Goal: Task Accomplishment & Management: Complete application form

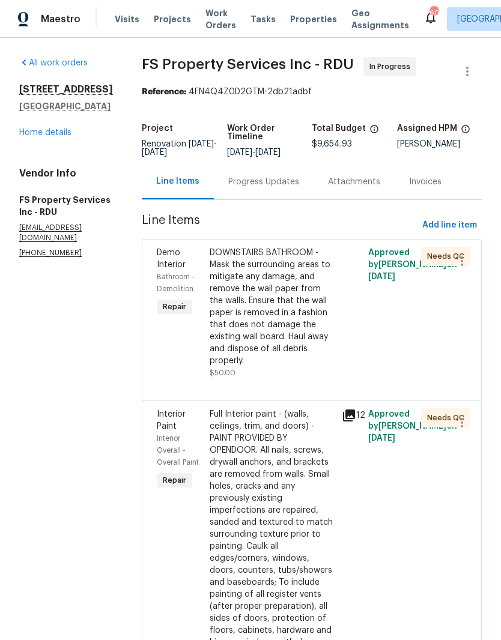
click at [70, 135] on link "Home details" at bounding box center [45, 133] width 52 height 8
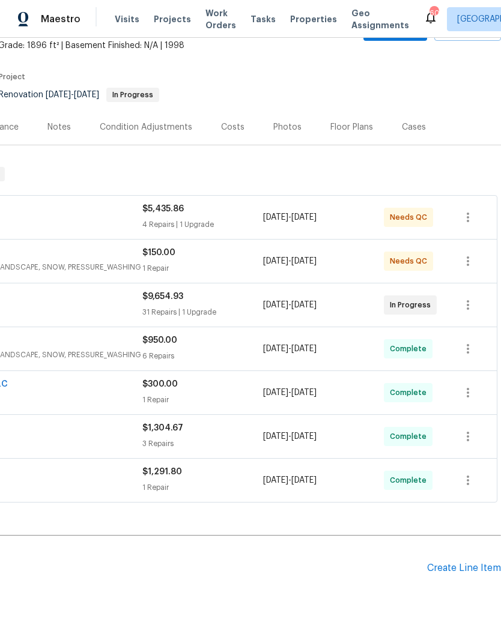
click at [444, 571] on div "Create Line Item" at bounding box center [464, 568] width 74 height 11
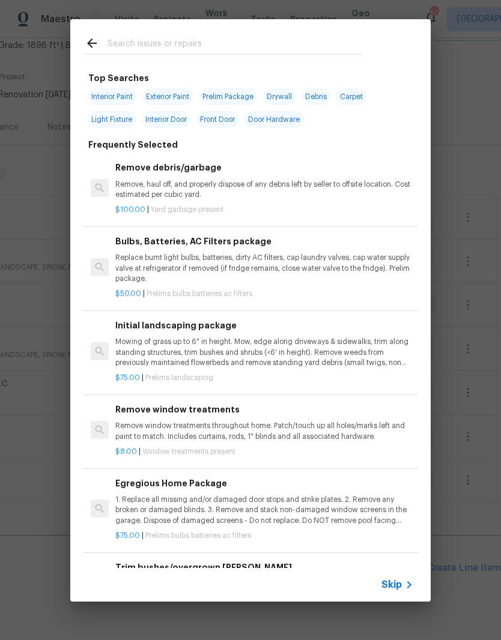
scroll to position [73, 178]
click at [179, 41] on input "text" at bounding box center [235, 45] width 255 height 18
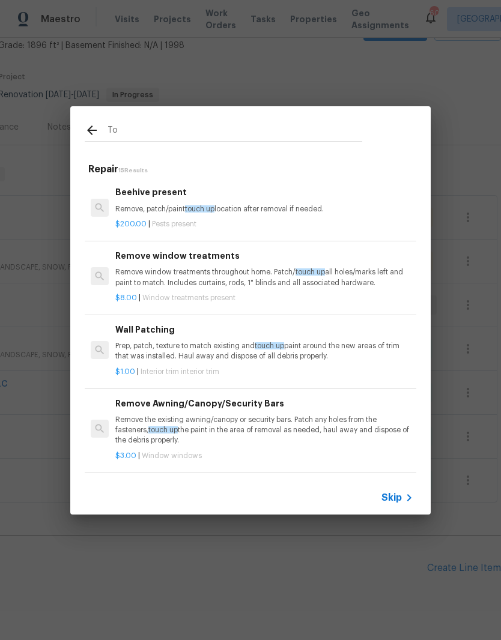
type input "T"
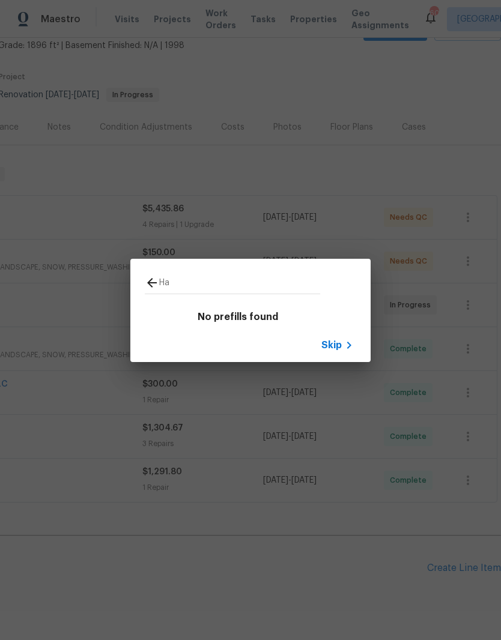
type input "H"
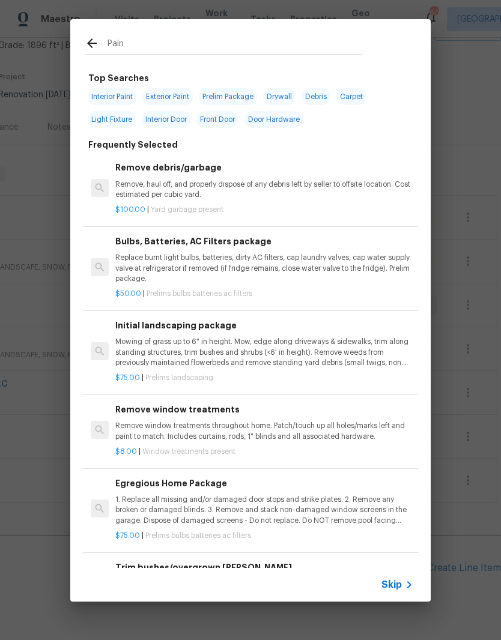
type input "Paint"
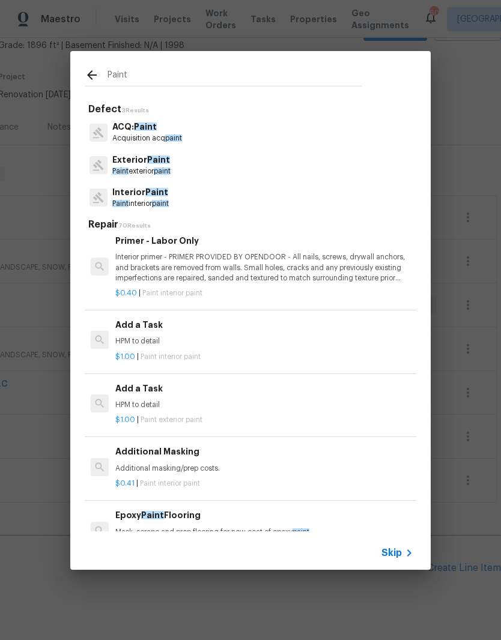
scroll to position [1304, 2]
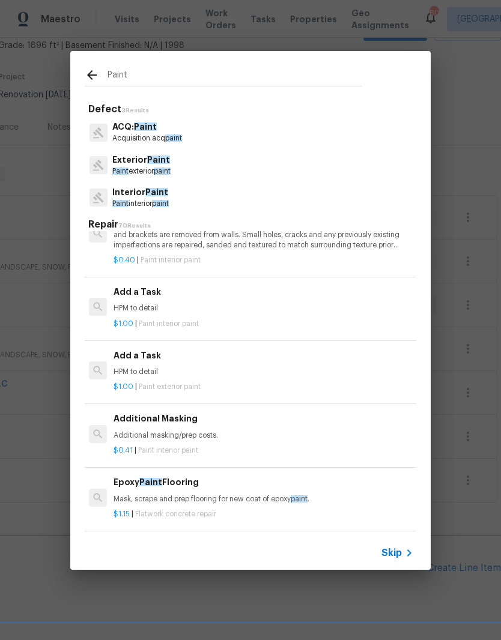
click at [253, 314] on div "$1.00 | Paint interior paint" at bounding box center [263, 321] width 298 height 15
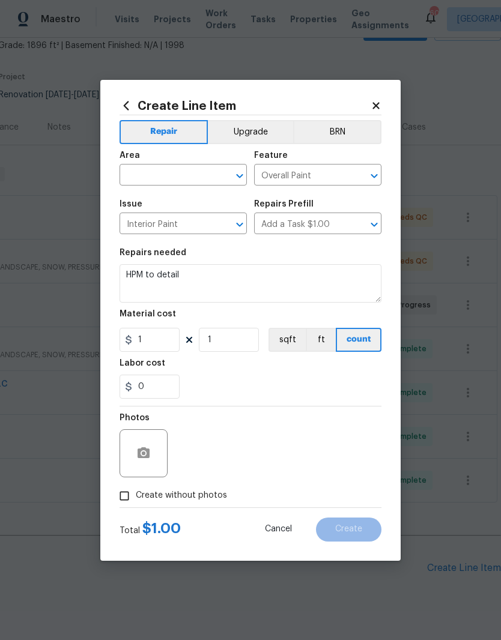
click at [152, 181] on input "text" at bounding box center [167, 176] width 94 height 19
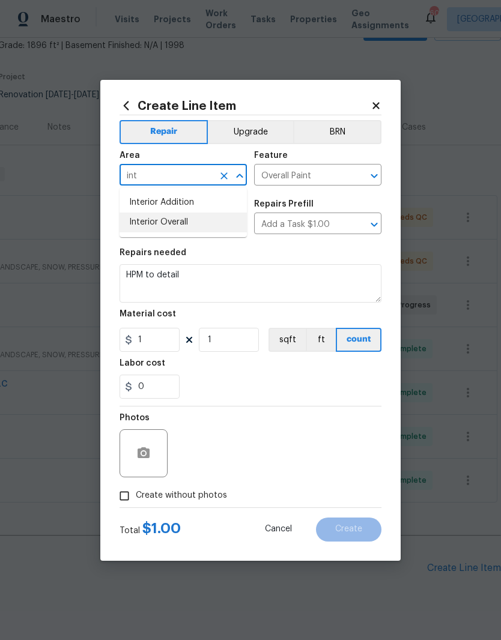
click at [157, 225] on li "Interior Overall" at bounding box center [183, 223] width 127 height 20
type input "Interior Overall"
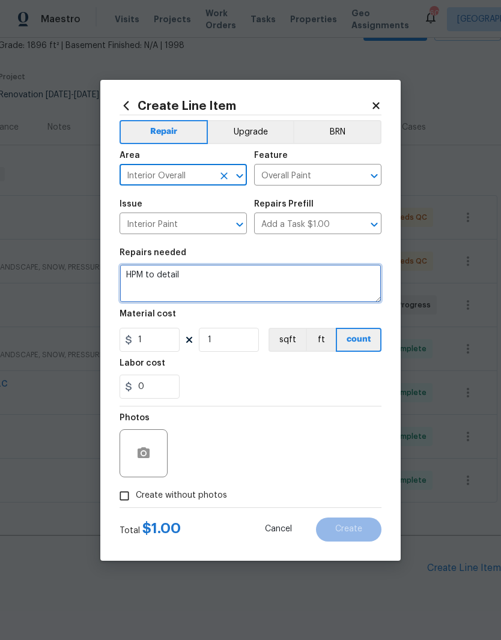
click at [205, 279] on textarea "HPM to detail" at bounding box center [251, 283] width 262 height 38
type textarea "H"
type textarea "P"
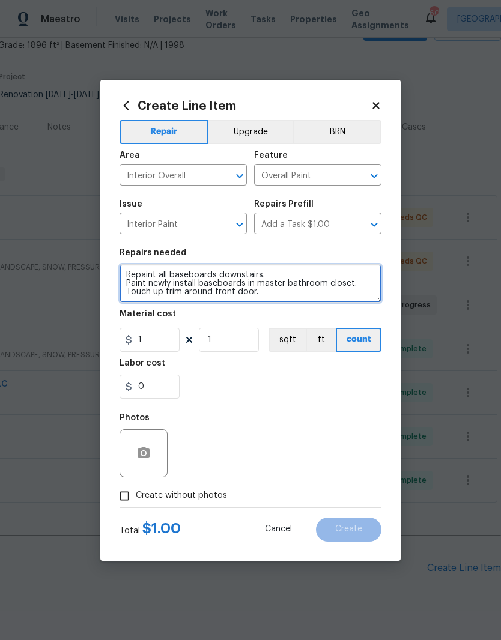
type textarea "Repaint all baseboards downstairs. Paint newly install baseboards in master bat…"
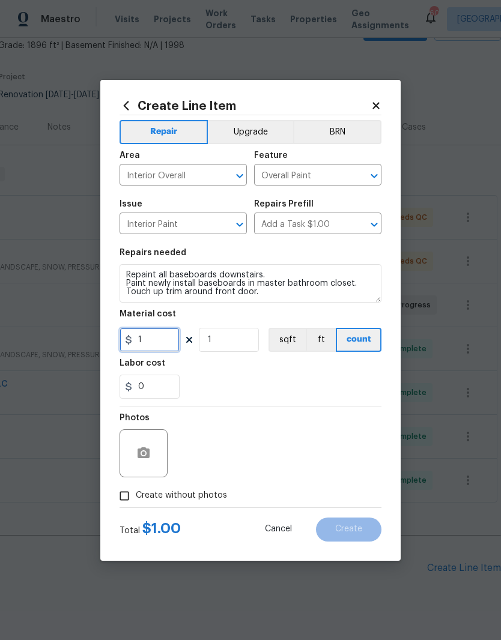
click at [150, 342] on input "1" at bounding box center [150, 340] width 60 height 24
type input "300"
click at [297, 390] on div "0" at bounding box center [251, 387] width 262 height 24
click at [156, 459] on button "button" at bounding box center [143, 453] width 29 height 29
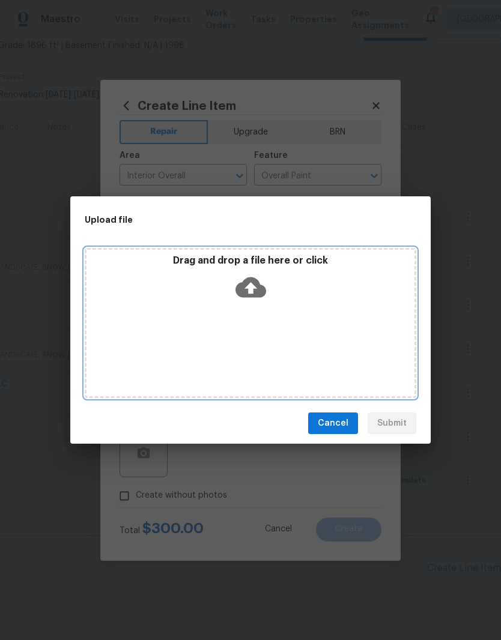
click at [292, 301] on div "Drag and drop a file here or click" at bounding box center [250, 281] width 328 height 52
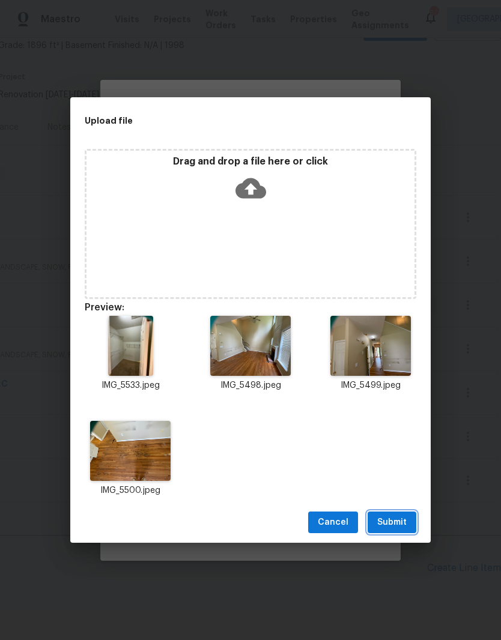
click at [405, 521] on span "Submit" at bounding box center [391, 522] width 29 height 15
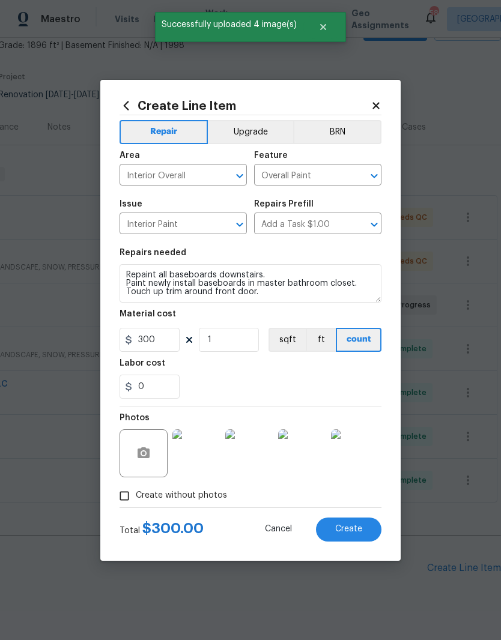
click at [363, 526] on button "Create" at bounding box center [348, 530] width 65 height 24
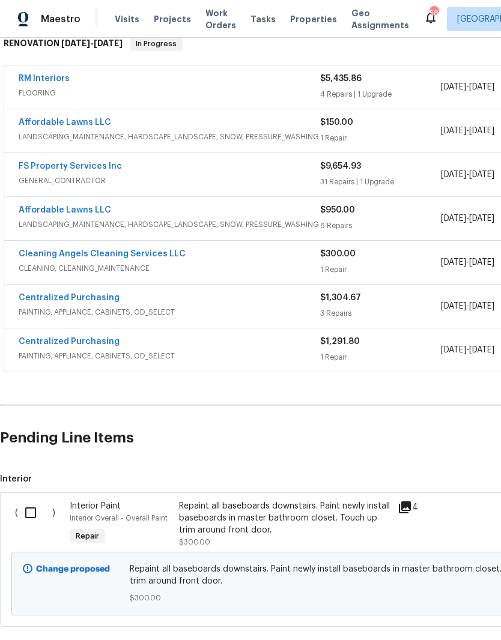
scroll to position [203, 0]
click at [24, 505] on input "checkbox" at bounding box center [35, 512] width 34 height 25
checkbox input "true"
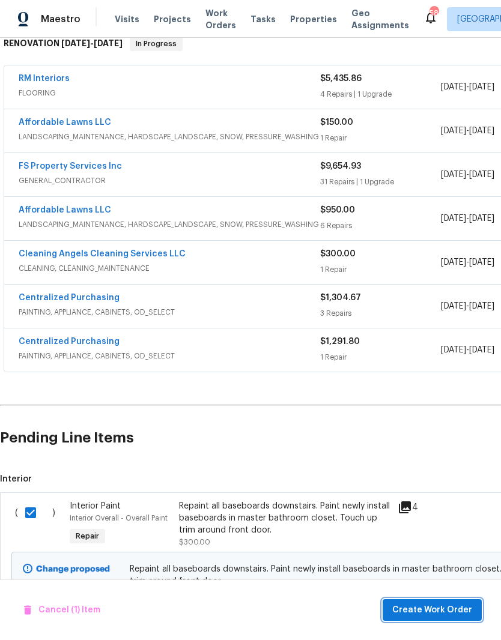
click at [425, 616] on span "Create Work Order" at bounding box center [432, 610] width 80 height 15
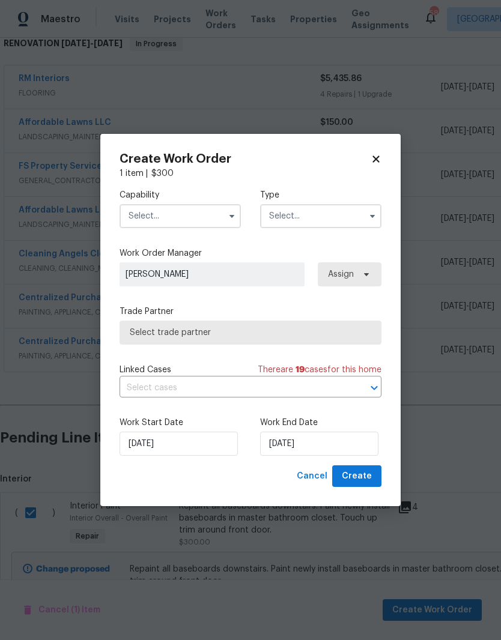
click at [199, 219] on input "text" at bounding box center [180, 216] width 121 height 24
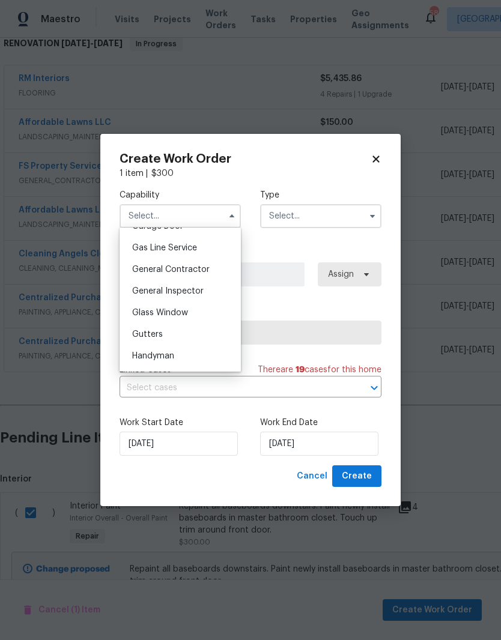
scroll to position [559, 0]
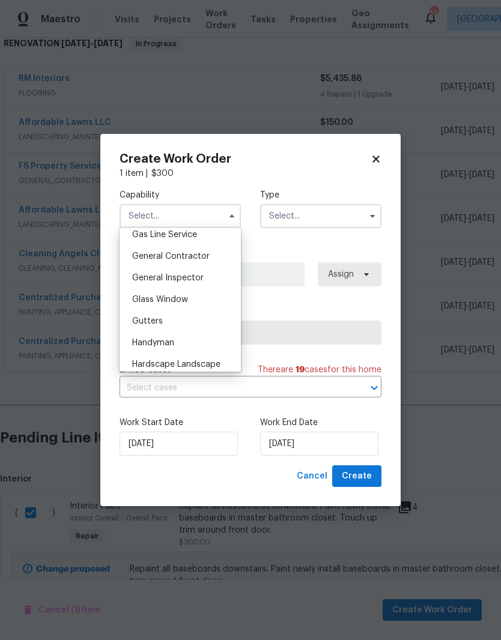
click at [228, 258] on div "General Contractor" at bounding box center [180, 257] width 115 height 22
type input "General Contractor"
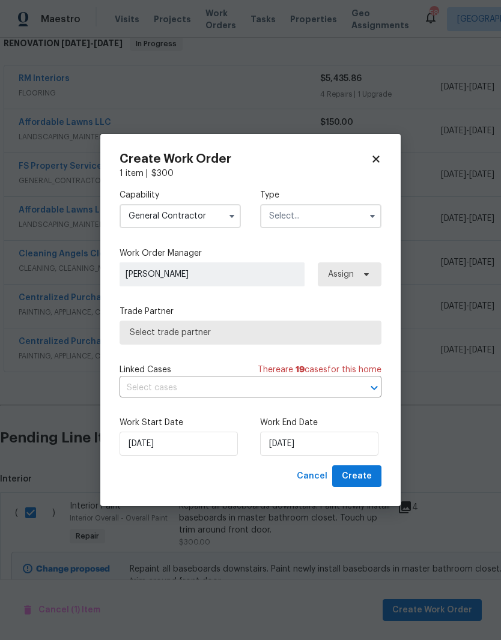
click at [353, 223] on input "text" at bounding box center [320, 216] width 121 height 24
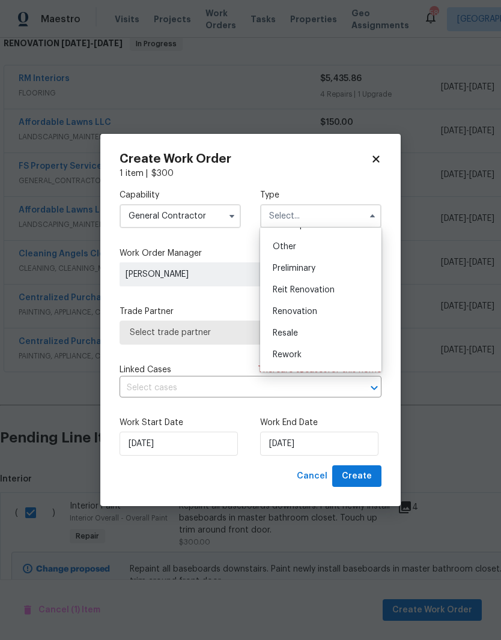
scroll to position [235, 0]
click at [350, 315] on div "Renovation" at bounding box center [320, 309] width 115 height 22
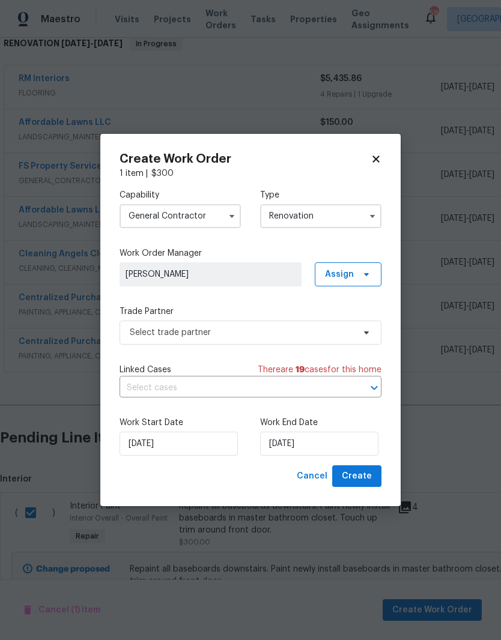
type input "Renovation"
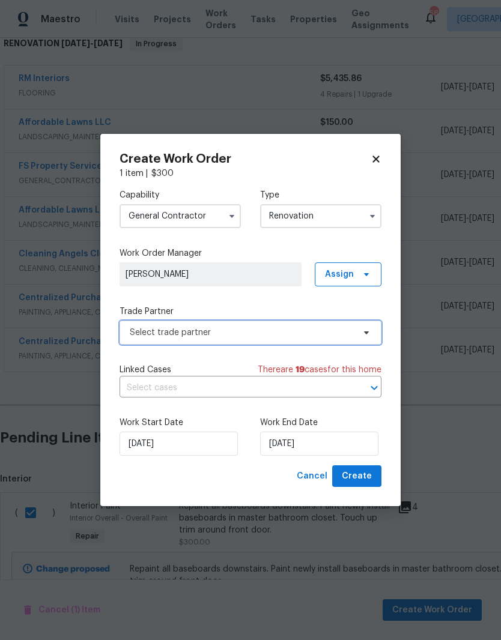
click at [294, 333] on span "Select trade partner" at bounding box center [242, 333] width 224 height 12
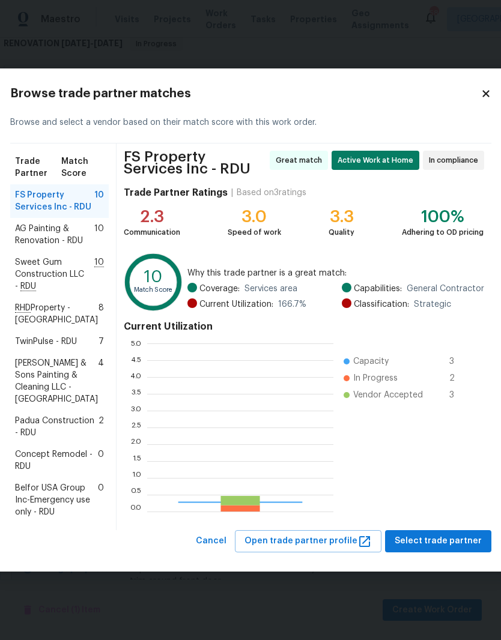
scroll to position [168, 186]
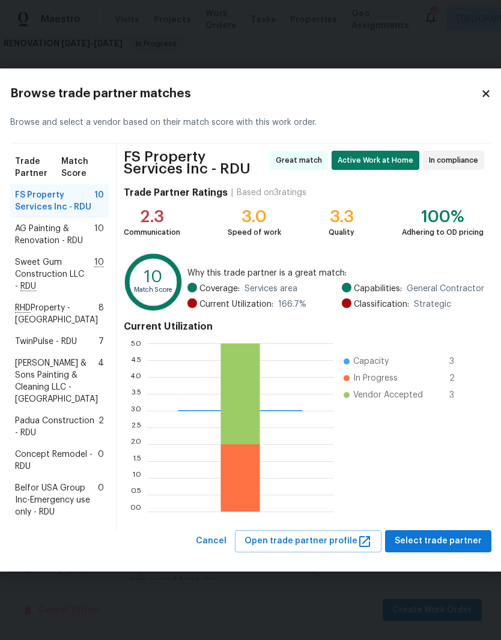
click at [40, 437] on span "Padua Construction - RDU" at bounding box center [56, 427] width 83 height 24
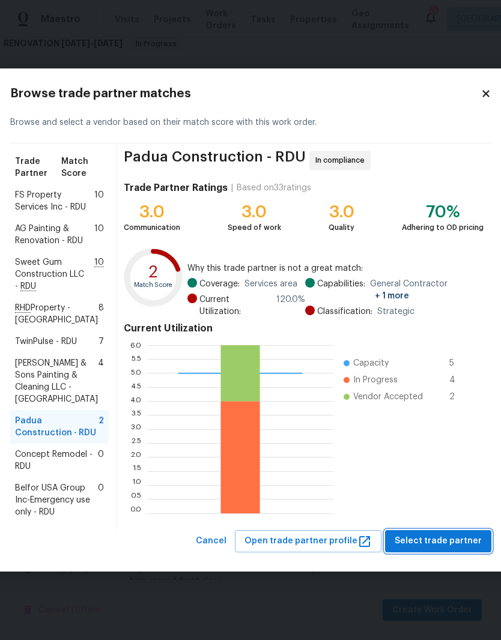
click at [451, 549] on span "Select trade partner" at bounding box center [438, 541] width 87 height 15
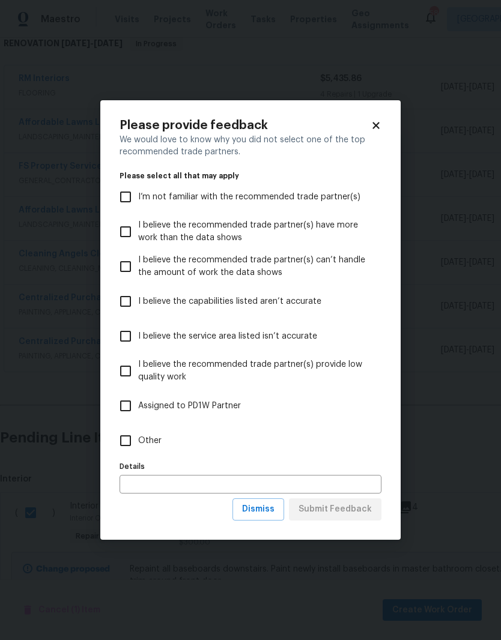
click at [156, 440] on span "Other" at bounding box center [149, 441] width 23 height 13
click at [138, 440] on input "Other" at bounding box center [125, 440] width 25 height 25
checkbox input "true"
click at [341, 482] on input "text" at bounding box center [251, 484] width 262 height 19
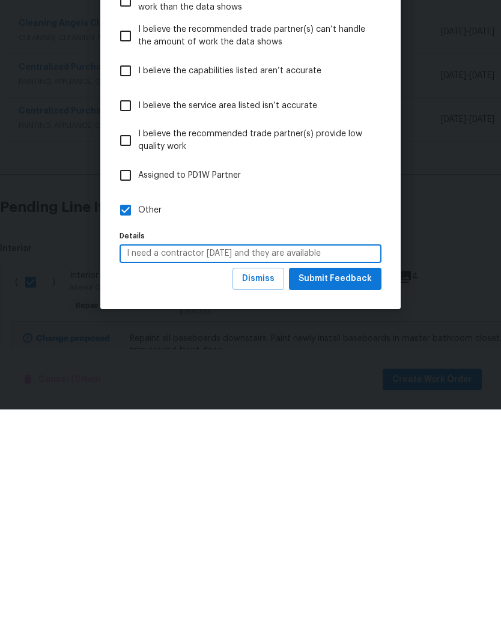
type input "I need a contractor [DATE] and they are available"
click at [372, 498] on button "Submit Feedback" at bounding box center [335, 509] width 92 height 22
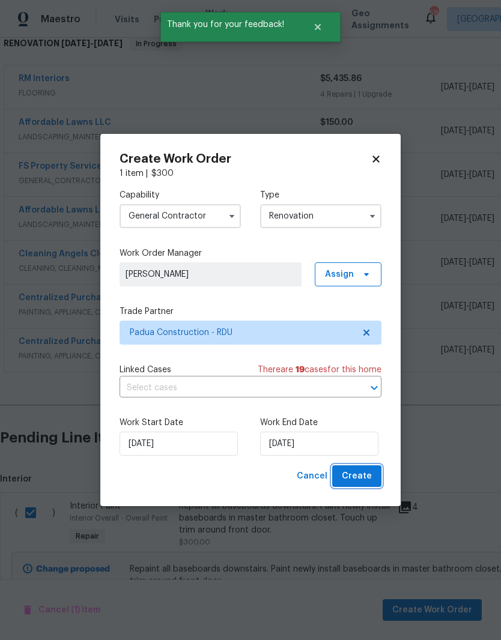
click at [375, 482] on button "Create" at bounding box center [356, 476] width 49 height 22
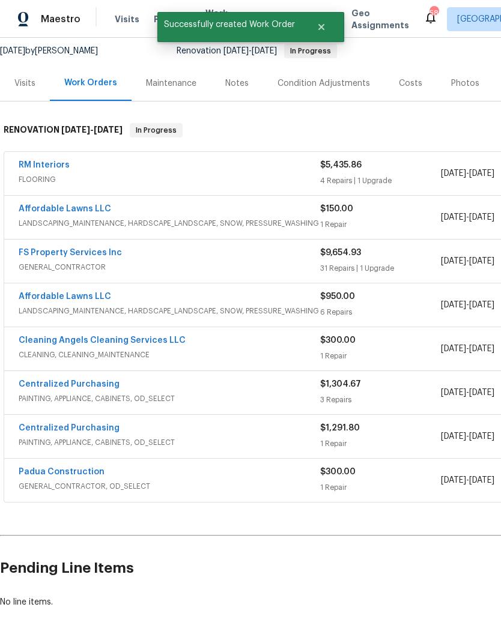
scroll to position [117, 0]
click at [49, 468] on link "Padua Construction" at bounding box center [62, 472] width 86 height 8
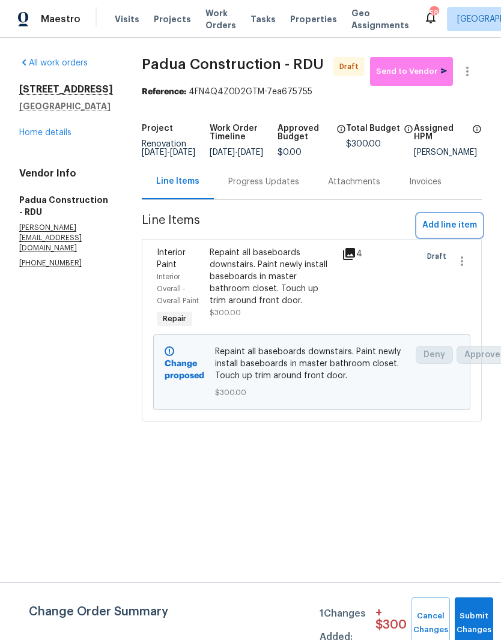
click at [467, 228] on span "Add line item" at bounding box center [449, 225] width 55 height 15
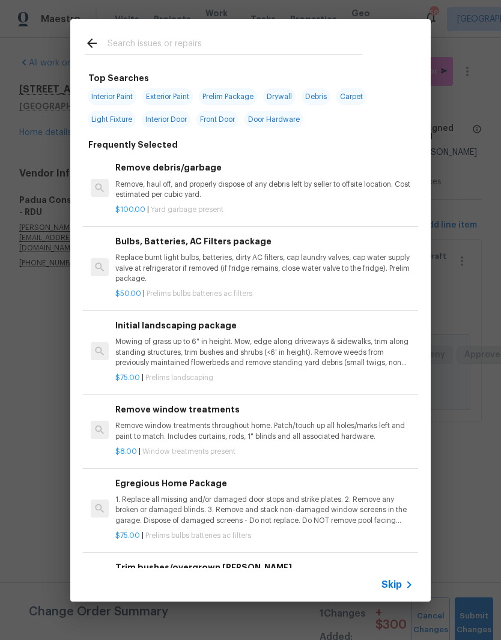
click at [255, 41] on input "text" at bounding box center [235, 45] width 255 height 18
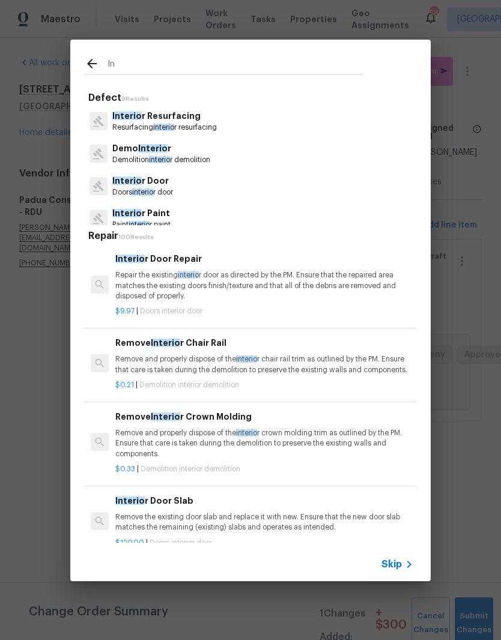
type input "I"
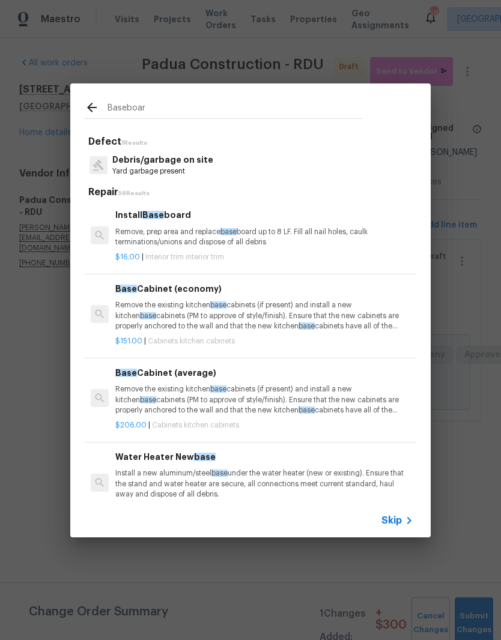
type input "Baseboard"
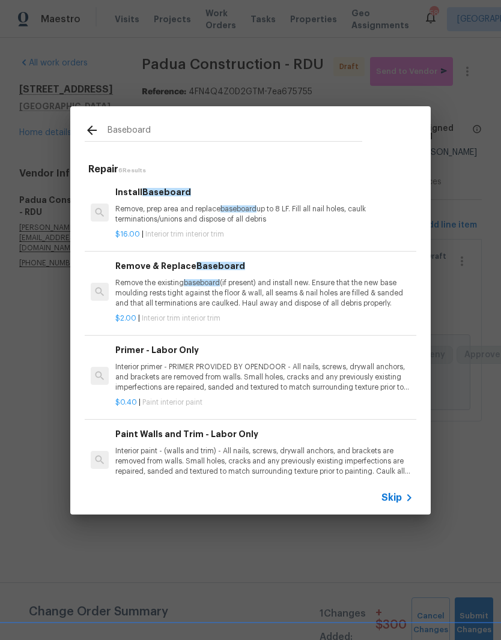
click at [326, 227] on div "$16.00 | Interior trim interior trim" at bounding box center [264, 232] width 298 height 15
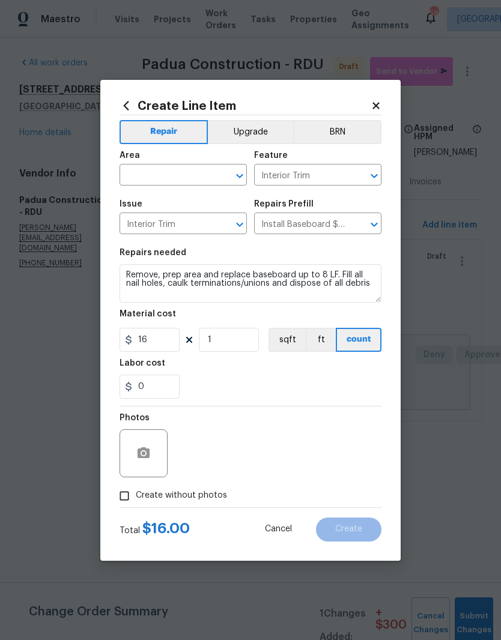
click at [147, 172] on input "text" at bounding box center [167, 176] width 94 height 19
click at [151, 204] on li "Main Bathroom" at bounding box center [183, 203] width 127 height 20
type input "Main Bathroom"
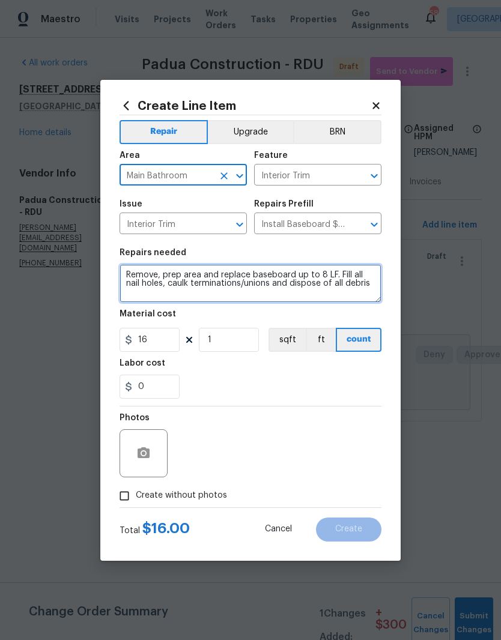
click at [127, 279] on textarea "Remove, prep area and replace baseboard up to 8 LF. Fill all nail holes, caulk …" at bounding box center [251, 283] width 262 height 38
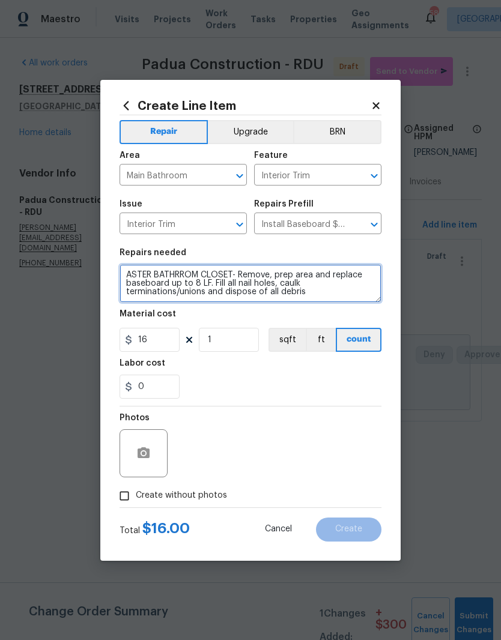
click at [172, 273] on textarea "ASTER BATHRROM CLOSET- Remove, prep area and replace baseboard up to 8 LF. Fill…" at bounding box center [251, 283] width 262 height 38
click at [357, 300] on textarea "ASTER BATHROOM CLOSET- Remove, prep area and replace baseboard up to 8 LF. Fill…" at bounding box center [251, 283] width 262 height 38
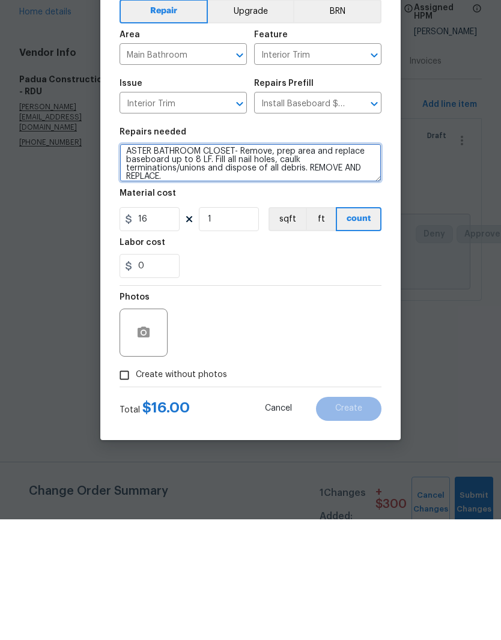
type textarea "ASTER BATHROOM CLOSET- Remove, prep area and replace baseboard up to 8 LF. Fill…"
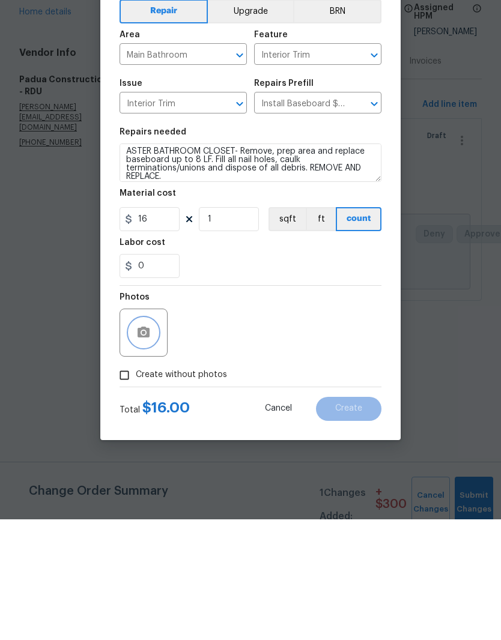
click at [151, 439] on button "button" at bounding box center [143, 453] width 29 height 29
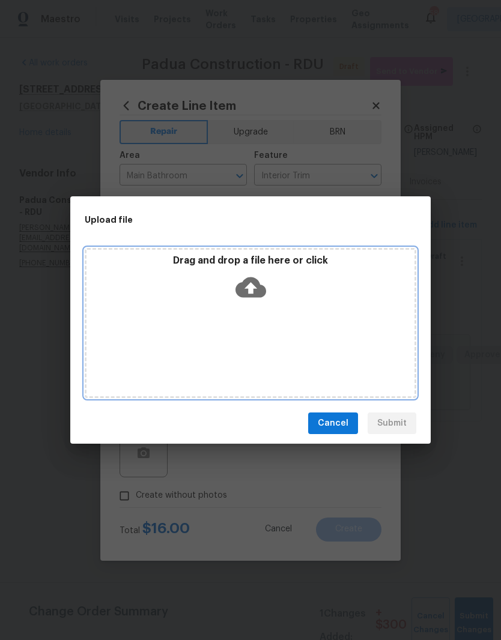
click at [351, 317] on div "Drag and drop a file here or click" at bounding box center [251, 323] width 332 height 150
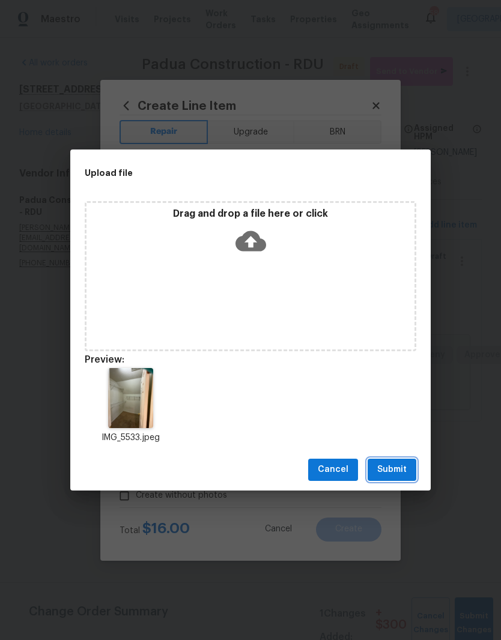
click at [408, 476] on button "Submit" at bounding box center [392, 470] width 49 height 22
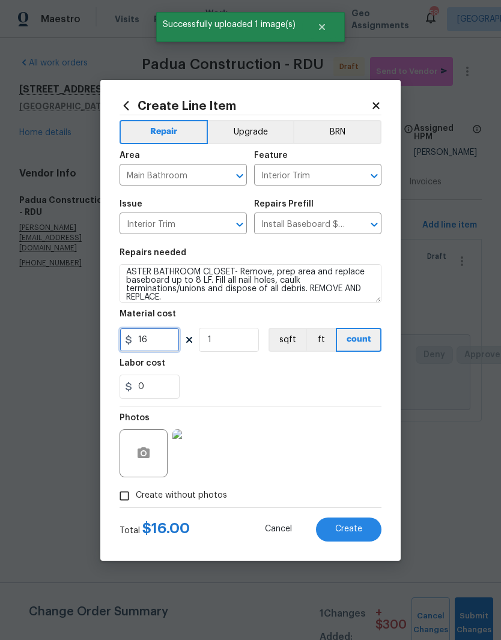
click at [151, 342] on input "16" at bounding box center [150, 340] width 60 height 24
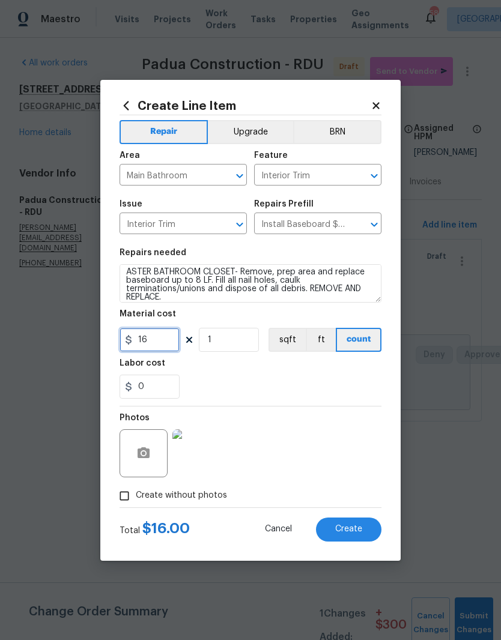
type input "16"
click at [232, 346] on input "1" at bounding box center [229, 340] width 60 height 24
click at [293, 375] on div "Labor cost" at bounding box center [251, 367] width 262 height 16
click at [362, 530] on button "Create" at bounding box center [348, 530] width 65 height 24
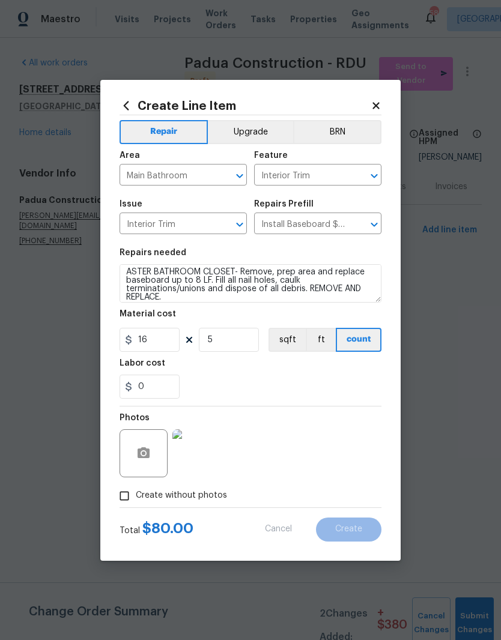
type input "0"
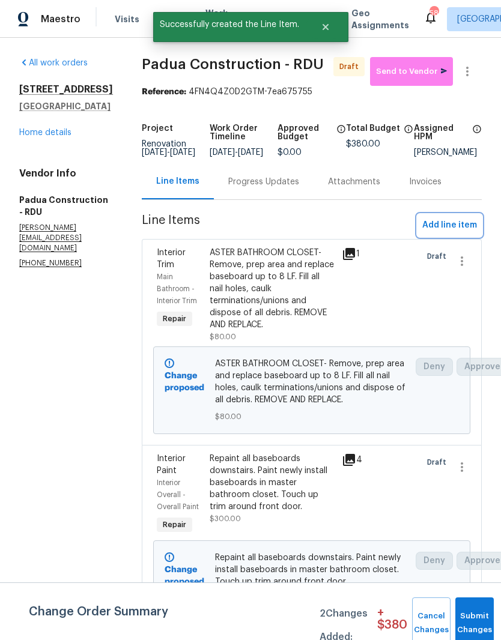
click at [464, 233] on span "Add line item" at bounding box center [449, 225] width 55 height 15
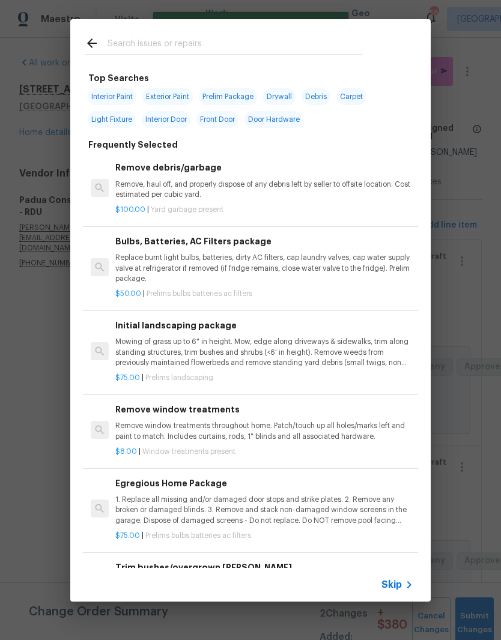
click at [145, 49] on input "text" at bounding box center [235, 45] width 255 height 18
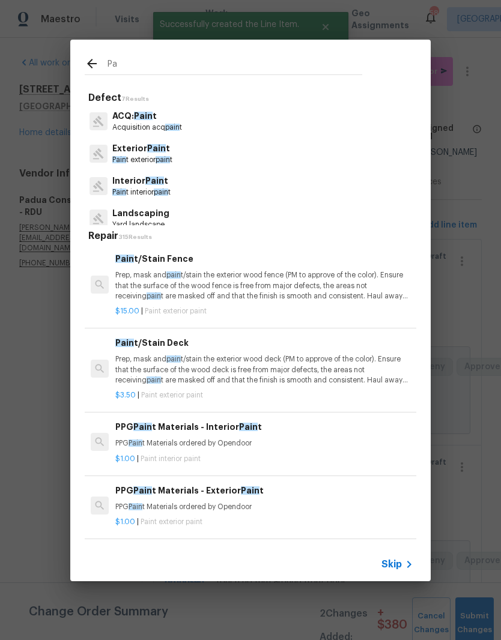
type input "P"
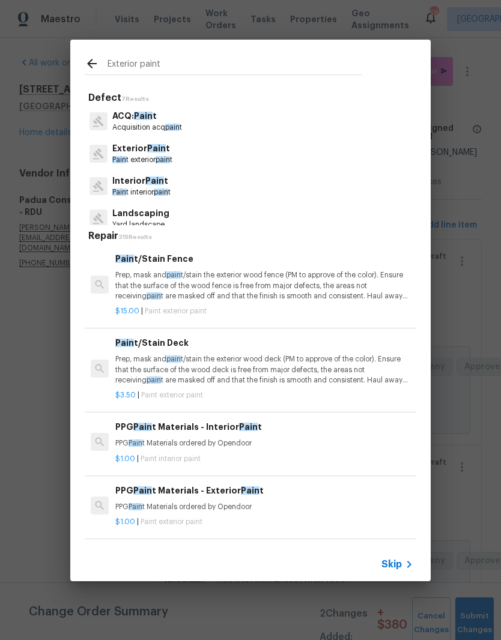
type input "Exterior paint"
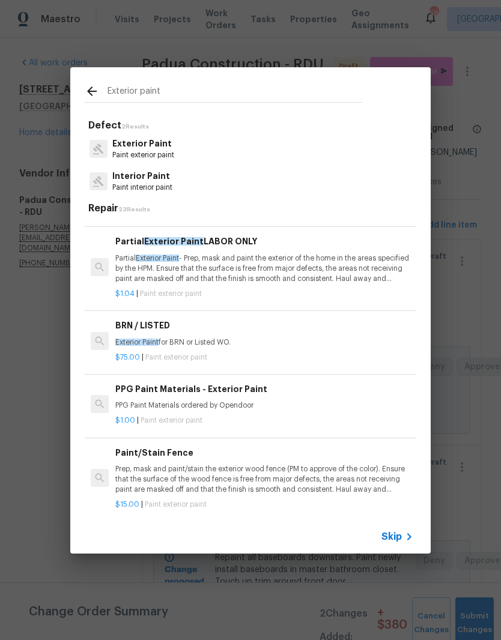
scroll to position [74, 0]
click at [331, 271] on p "Partial Exterior Paint - Prep, mask and paint the exterior of the home in the a…" at bounding box center [264, 268] width 298 height 31
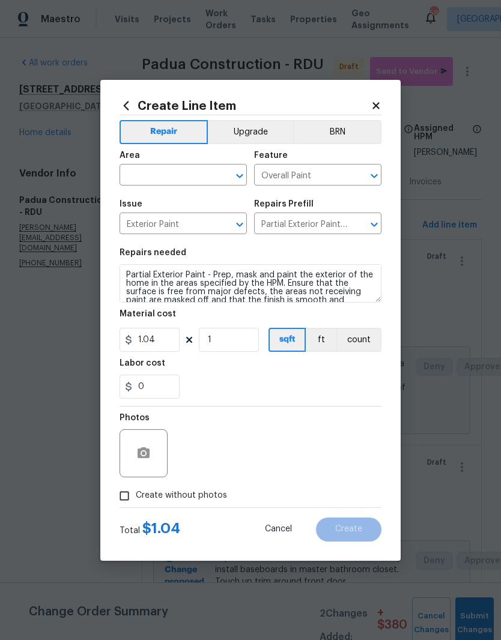
click at [131, 172] on input "text" at bounding box center [167, 176] width 94 height 19
click at [156, 226] on li "Exterior Overall" at bounding box center [183, 223] width 127 height 20
type input "Exterior Overall"
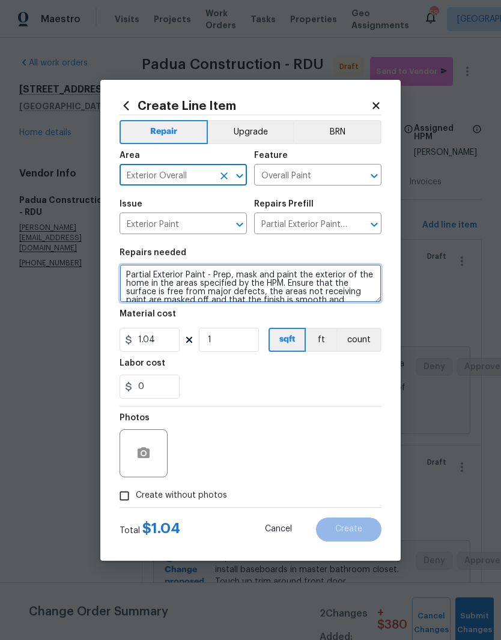
click at [128, 275] on textarea "Partial Exterior Paint - Prep, mask and paint the exterior of the home in the a…" at bounding box center [251, 283] width 262 height 38
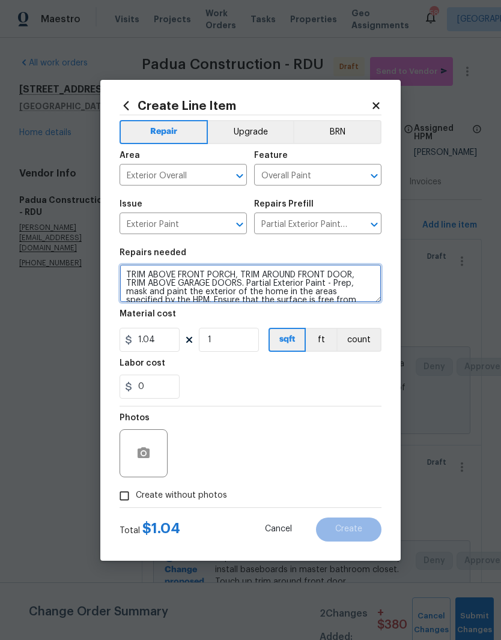
type textarea "TRIM ABOVE FRONT PORCH, TRIM AROUND FRONT DOOR, TRIM ABOVE GARAGE DOORS. Partia…"
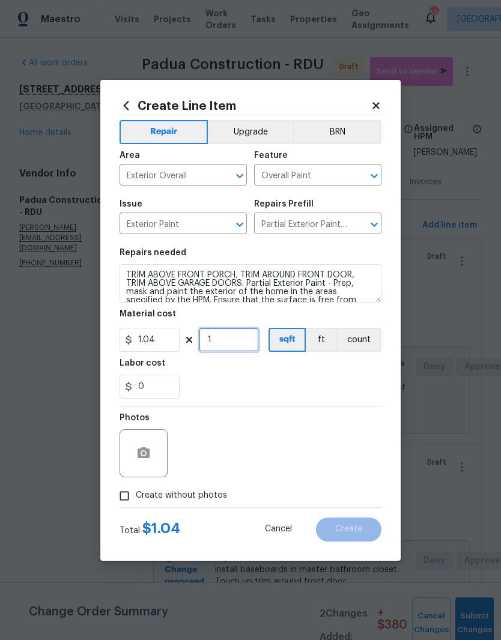
click at [221, 342] on input "1" at bounding box center [229, 340] width 60 height 24
click at [313, 390] on div "0" at bounding box center [251, 387] width 262 height 24
click at [240, 339] on input "200" at bounding box center [229, 340] width 60 height 24
type input "100"
click at [329, 375] on div "Labor cost" at bounding box center [251, 367] width 262 height 16
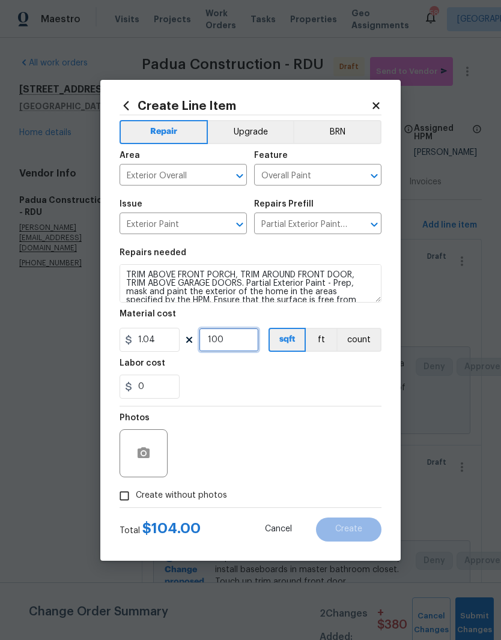
click at [232, 347] on input "100" at bounding box center [229, 340] width 60 height 24
click at [308, 384] on div "0" at bounding box center [251, 387] width 262 height 24
click at [142, 449] on icon "button" at bounding box center [144, 452] width 12 height 11
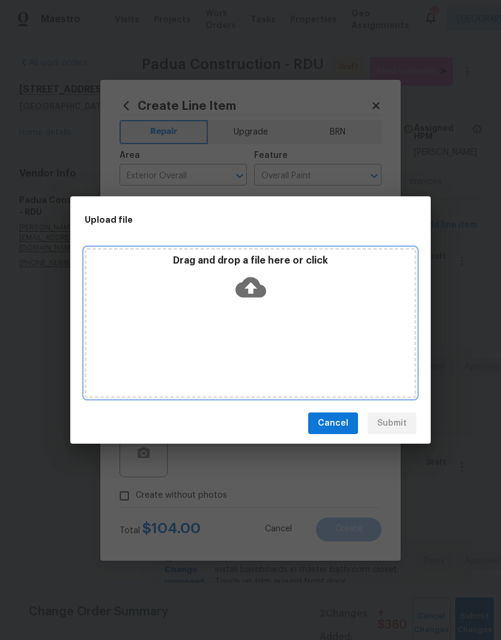
click at [302, 317] on div "Drag and drop a file here or click" at bounding box center [251, 323] width 332 height 150
click at [354, 304] on div "Drag and drop a file here or click" at bounding box center [250, 281] width 328 height 52
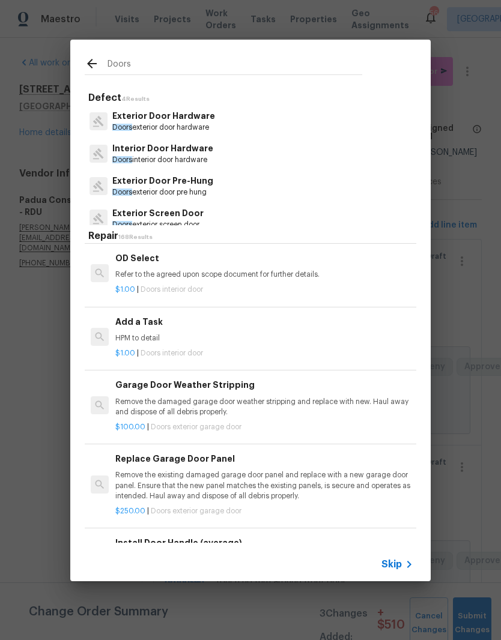
scroll to position [1232, 0]
click at [255, 348] on p "$1.00 | Doors interior door" at bounding box center [264, 353] width 298 height 10
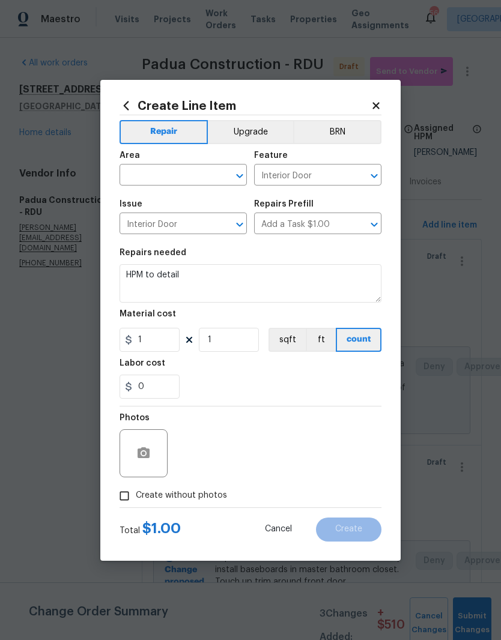
click at [198, 177] on input "text" at bounding box center [167, 176] width 94 height 19
click at [204, 202] on li "Laundry" at bounding box center [183, 203] width 127 height 20
type input "Laundry"
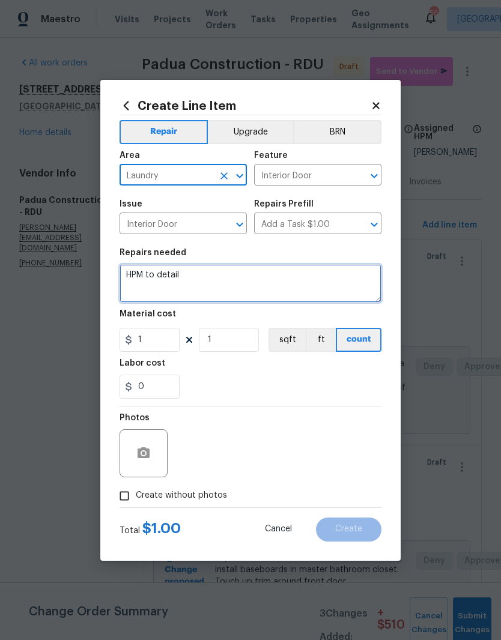
click at [244, 283] on textarea "HPM to detail" at bounding box center [251, 283] width 262 height 38
type textarea "H"
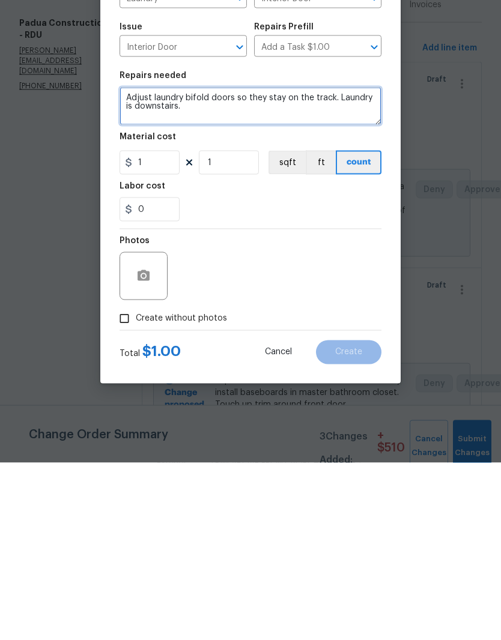
type textarea "Adjust laundry bifold doors so they stay on the track. Laundry is downstairs."
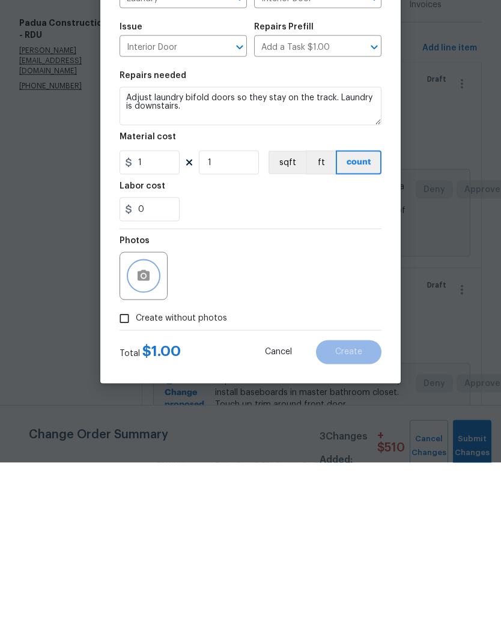
click at [151, 439] on button "button" at bounding box center [143, 453] width 29 height 29
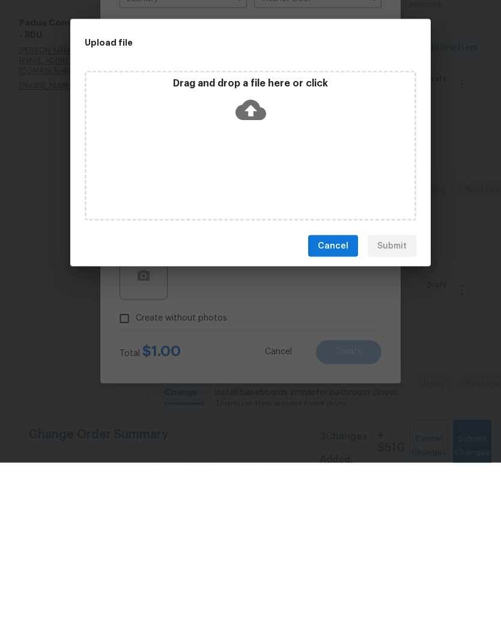
scroll to position [49, 0]
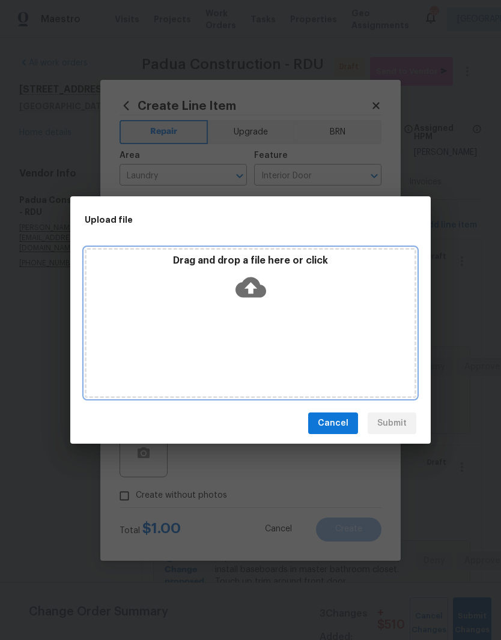
click at [308, 282] on div "Drag and drop a file here or click" at bounding box center [250, 281] width 328 height 52
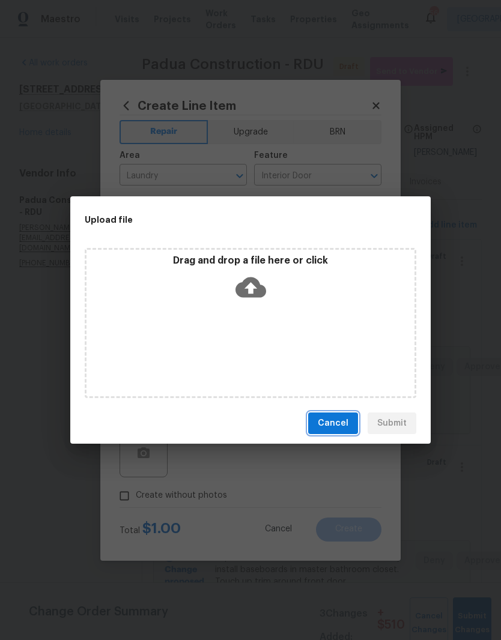
click at [346, 424] on span "Cancel" at bounding box center [333, 423] width 31 height 15
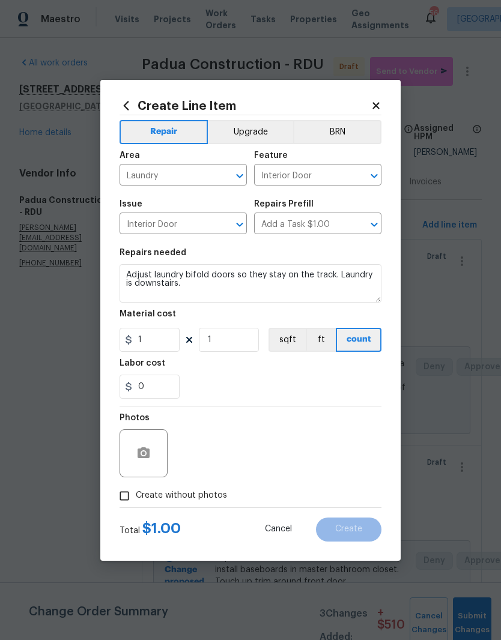
click at [213, 496] on span "Create without photos" at bounding box center [181, 495] width 91 height 13
click at [136, 496] on input "Create without photos" at bounding box center [124, 496] width 23 height 23
checkbox input "true"
click at [160, 346] on input "1" at bounding box center [150, 340] width 60 height 24
type input "40"
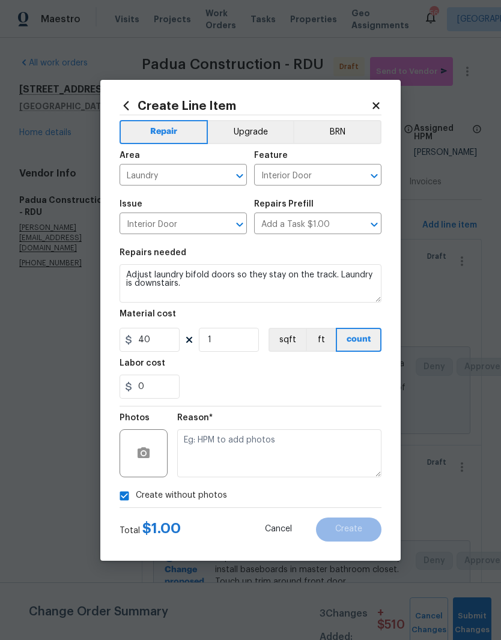
click at [258, 374] on div "Labor cost" at bounding box center [251, 367] width 262 height 16
click at [321, 447] on textarea at bounding box center [279, 453] width 204 height 48
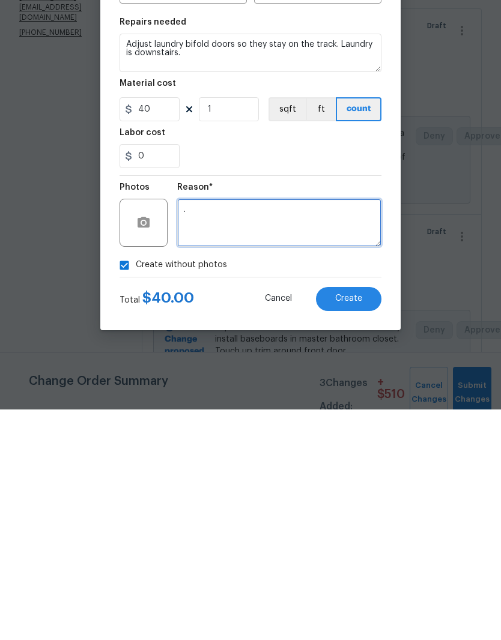
type textarea "."
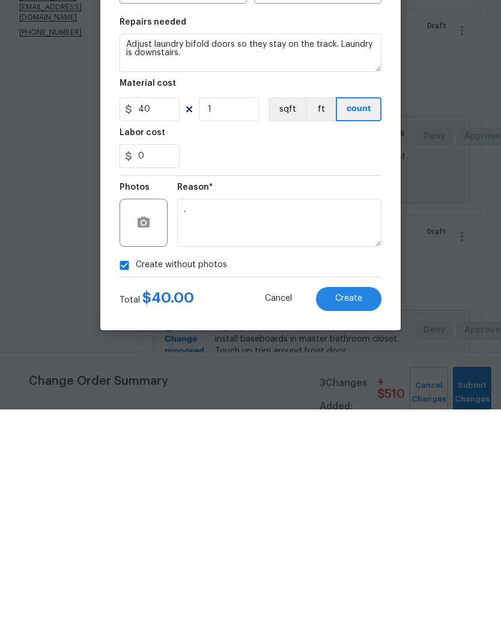
click at [366, 518] on button "Create" at bounding box center [348, 530] width 65 height 24
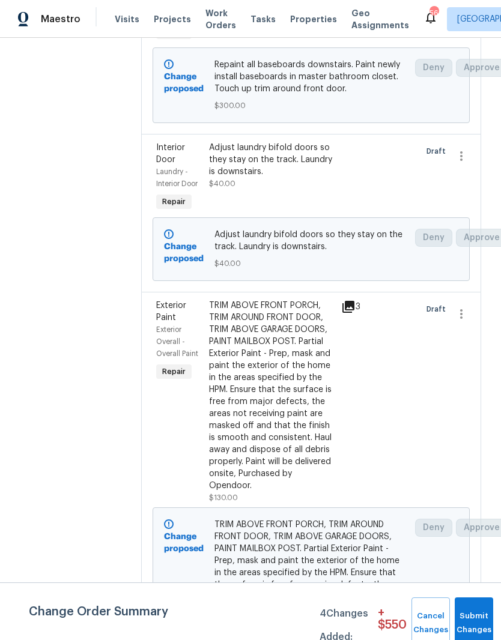
scroll to position [492, 1]
click at [481, 614] on button "Submit Changes" at bounding box center [474, 624] width 38 height 52
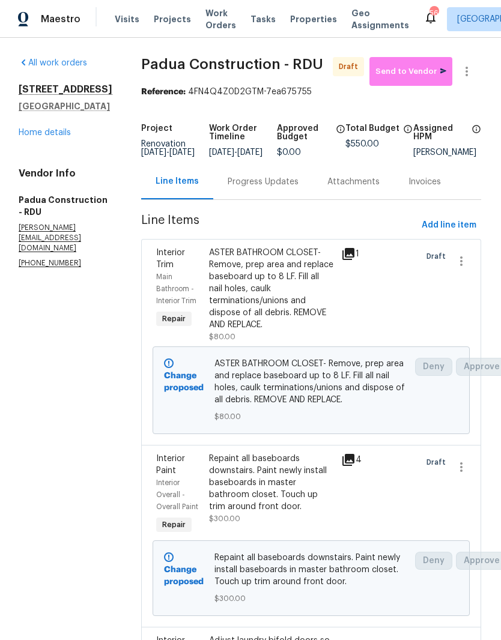
scroll to position [0, 1]
click at [427, 78] on button "Send to Vendor" at bounding box center [410, 71] width 83 height 29
